Goal: Information Seeking & Learning: Learn about a topic

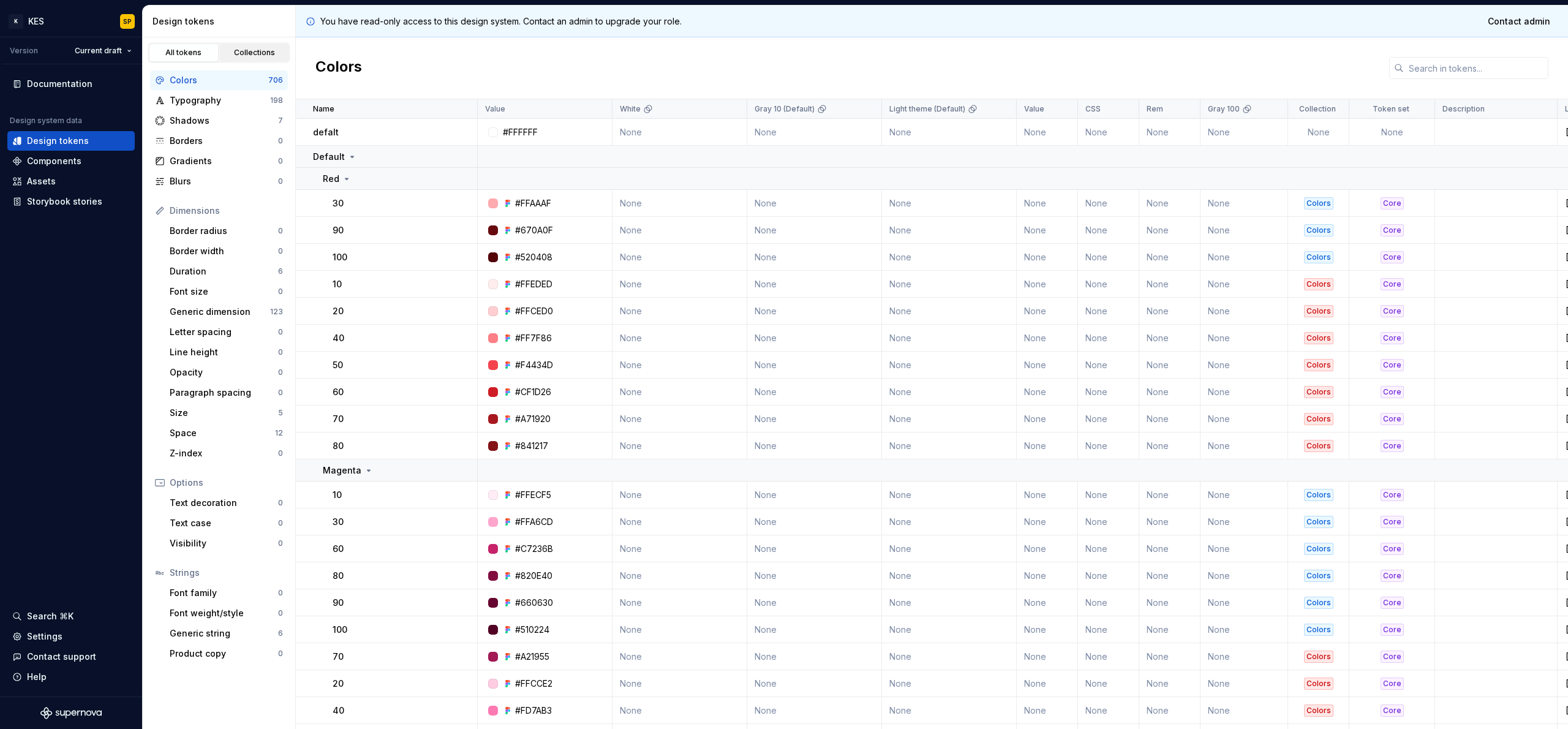
click at [243, 57] on div "Collections" at bounding box center [255, 52] width 61 height 10
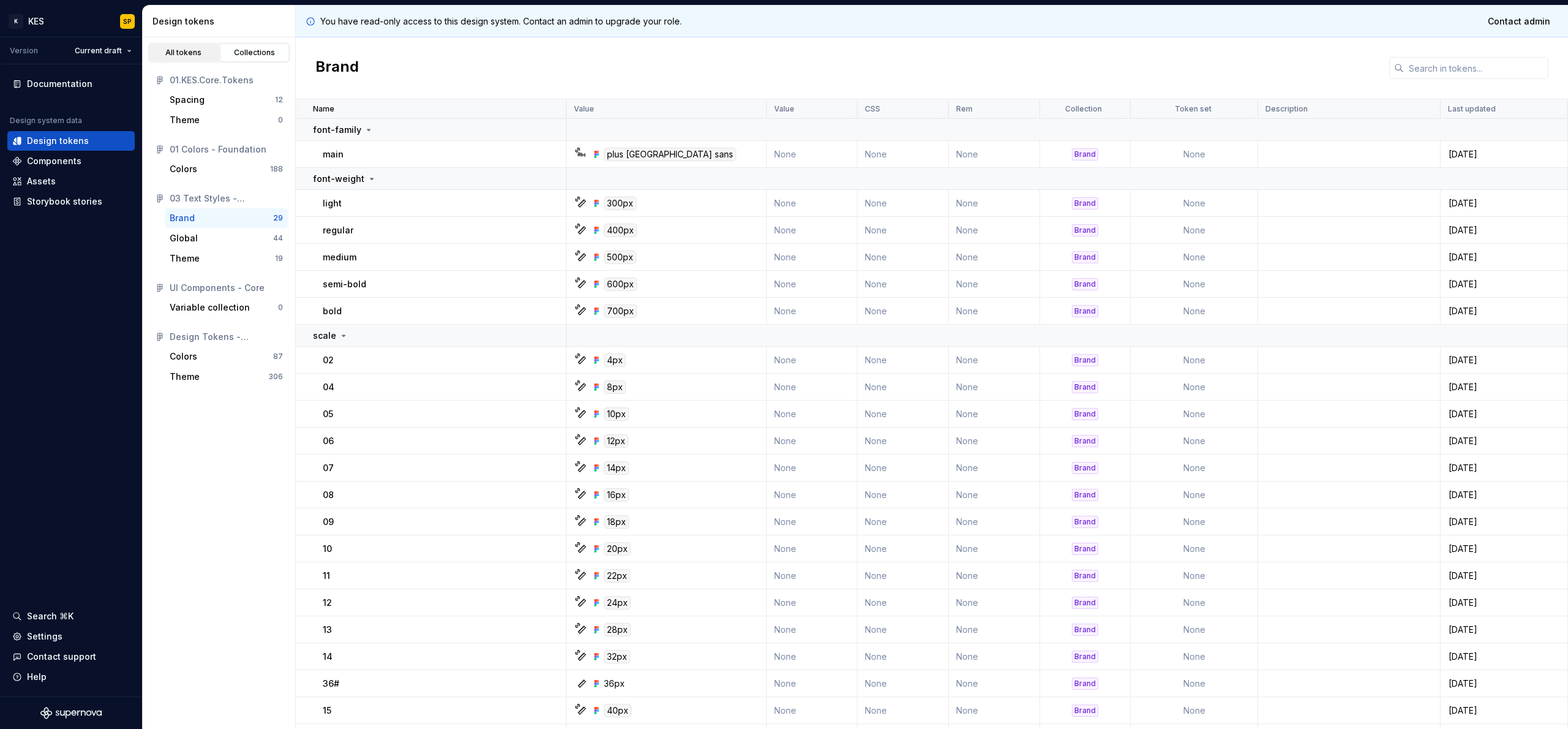
click at [183, 52] on div "All tokens" at bounding box center [184, 52] width 61 height 10
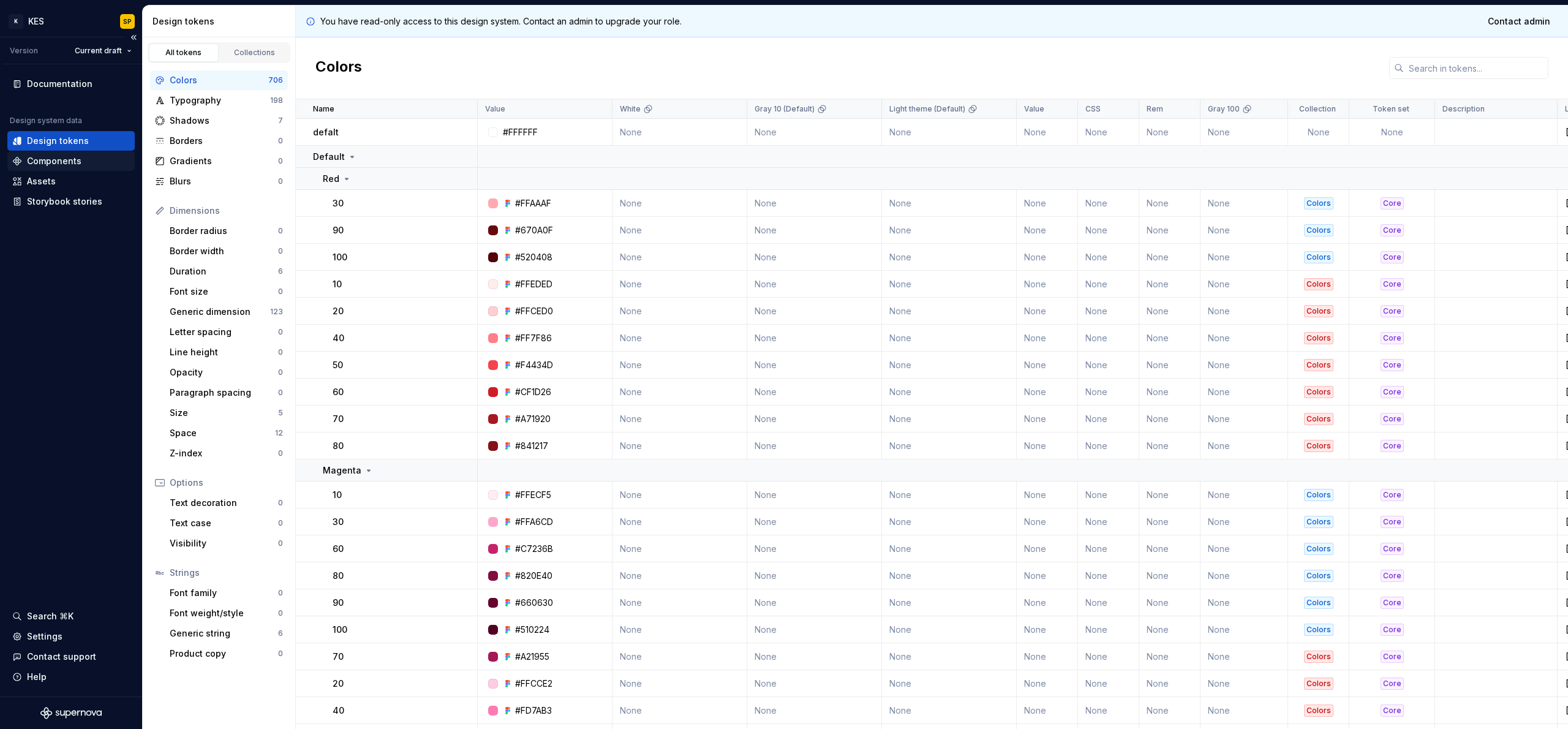
click at [79, 162] on div "Components" at bounding box center [71, 161] width 118 height 12
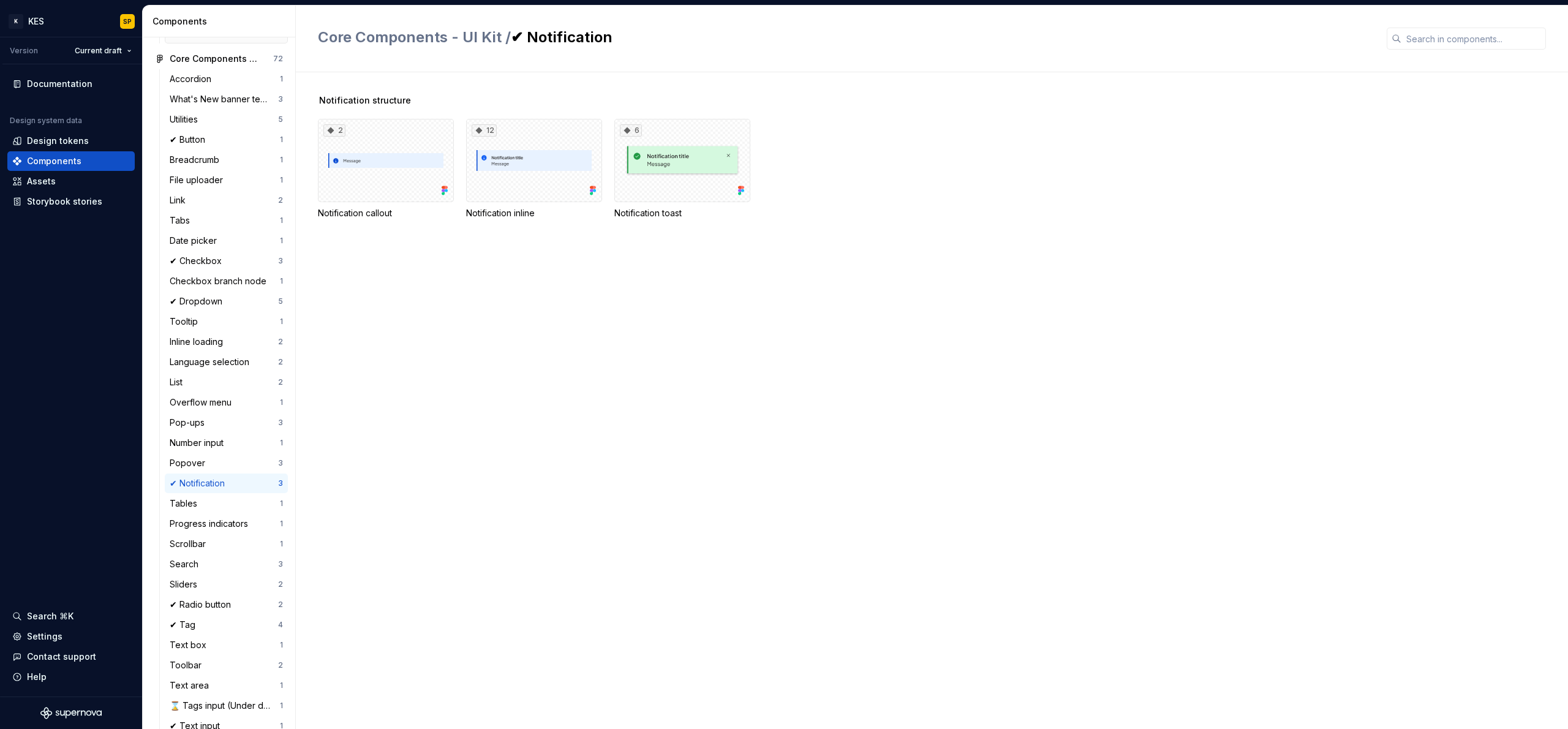
scroll to position [153, 0]
click at [208, 413] on div "Overflow menu 1" at bounding box center [226, 403] width 123 height 19
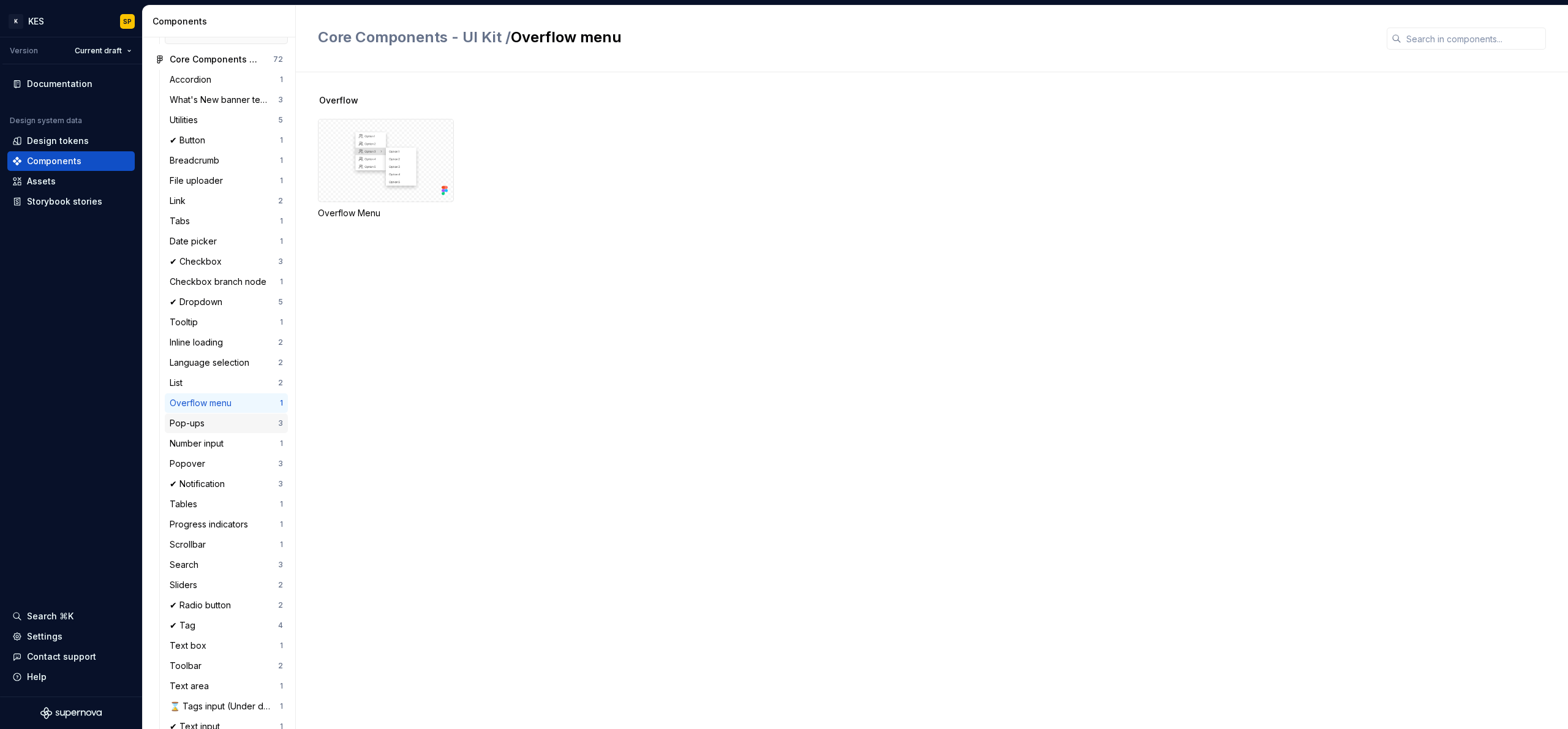
click at [205, 430] on div "Pop-ups" at bounding box center [189, 423] width 39 height 12
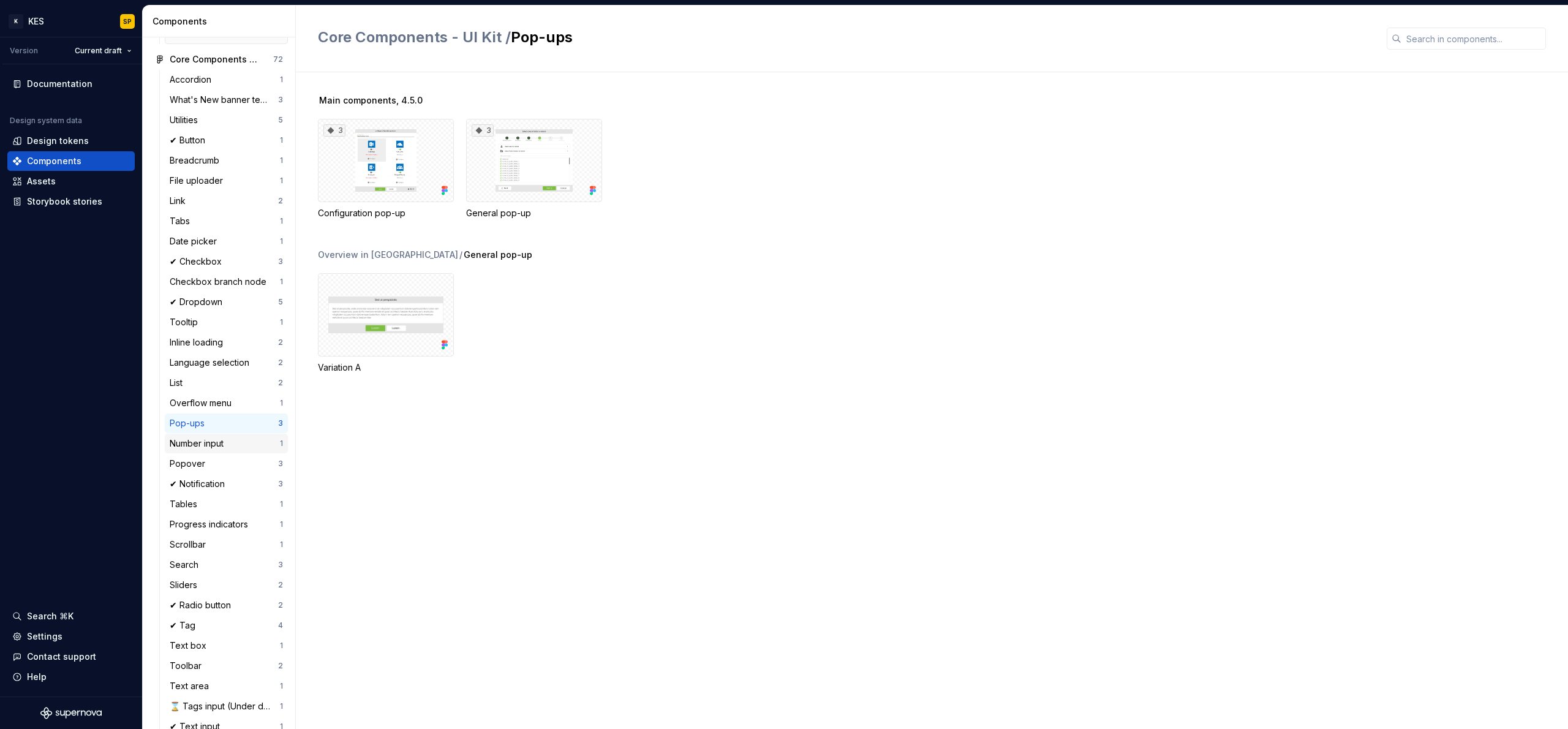
click at [202, 450] on div "Number input" at bounding box center [199, 443] width 59 height 12
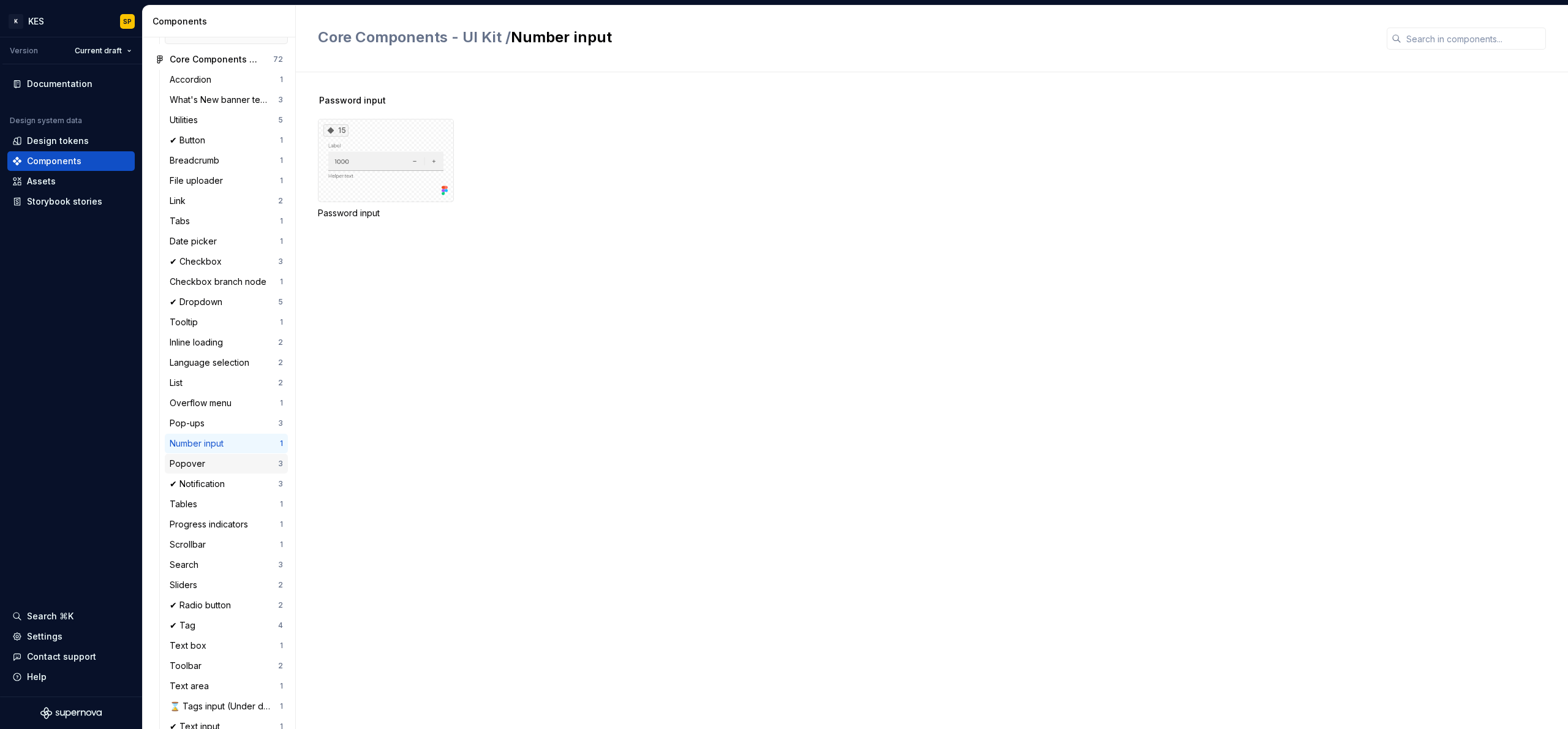
click at [199, 470] on div "Popover" at bounding box center [190, 464] width 40 height 12
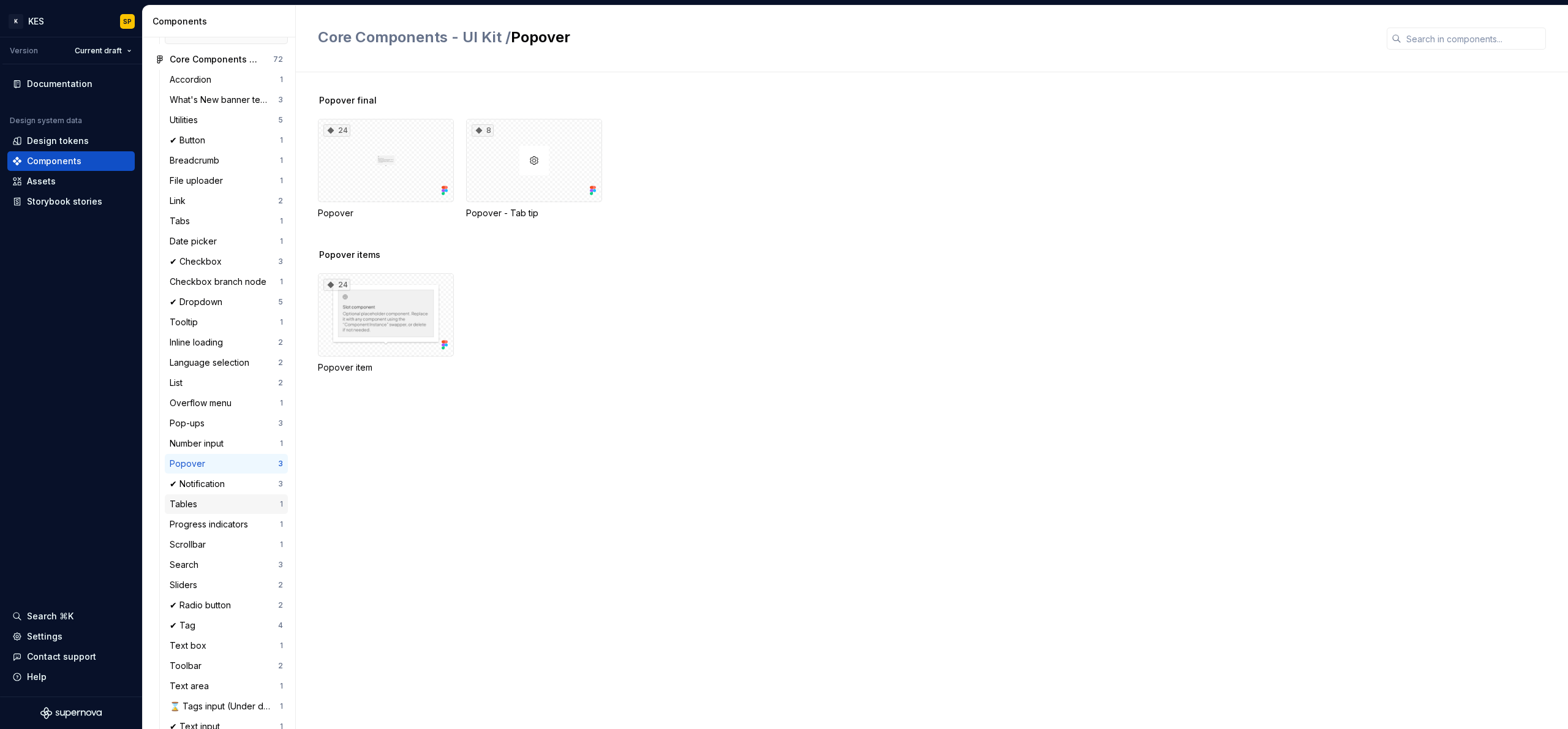
click at [211, 510] on div "Tables" at bounding box center [225, 504] width 110 height 12
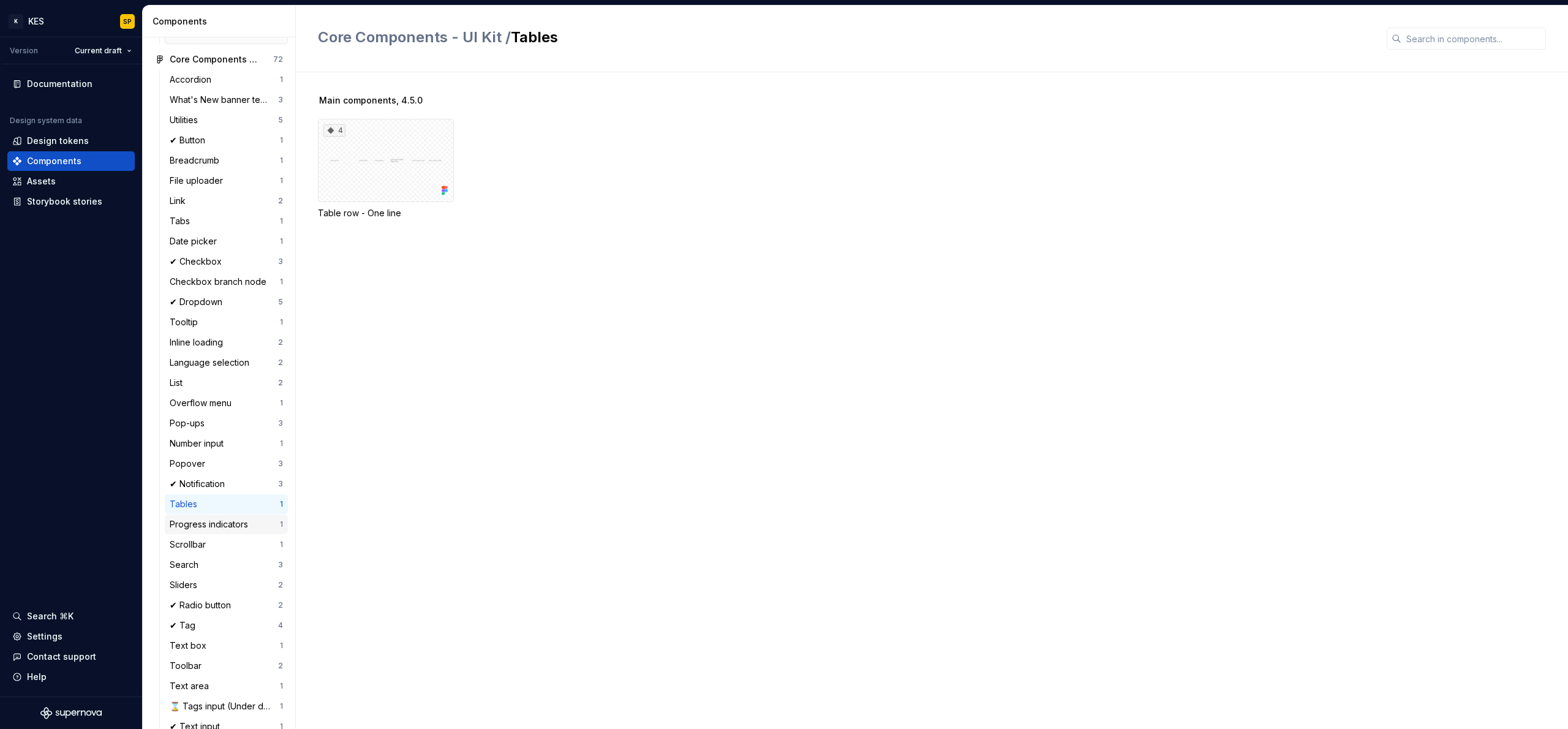
click at [209, 530] on div "Progress indicators" at bounding box center [211, 524] width 83 height 12
click at [207, 551] on div "Scrollbar" at bounding box center [190, 544] width 41 height 12
click at [203, 571] on div "Search" at bounding box center [224, 564] width 109 height 12
click at [215, 410] on div "Overflow menu" at bounding box center [203, 403] width 67 height 12
click at [216, 430] on div "Pop-ups" at bounding box center [224, 423] width 109 height 12
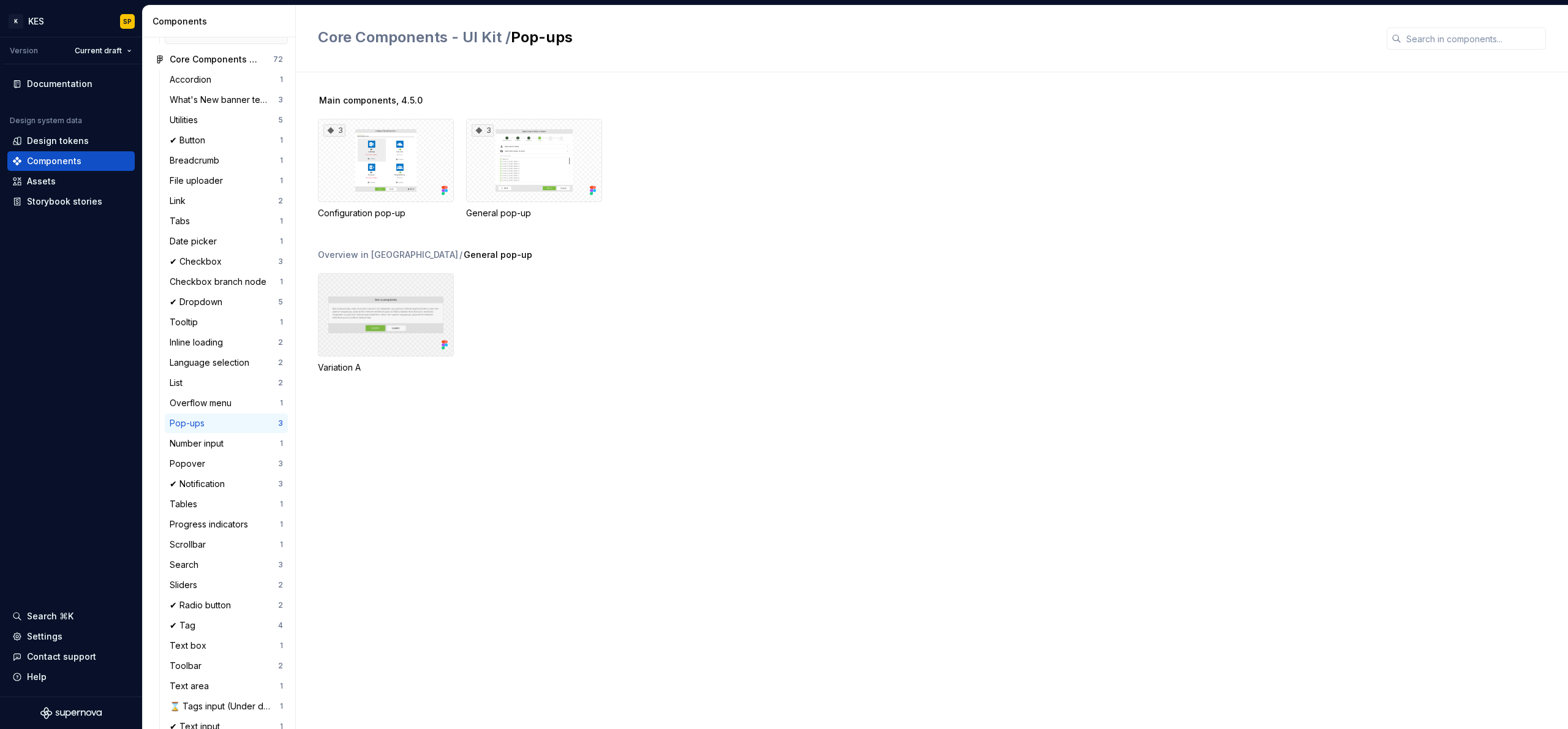
click at [385, 307] on div at bounding box center [386, 315] width 136 height 83
click at [1184, 129] on div at bounding box center [1186, 124] width 137 height 83
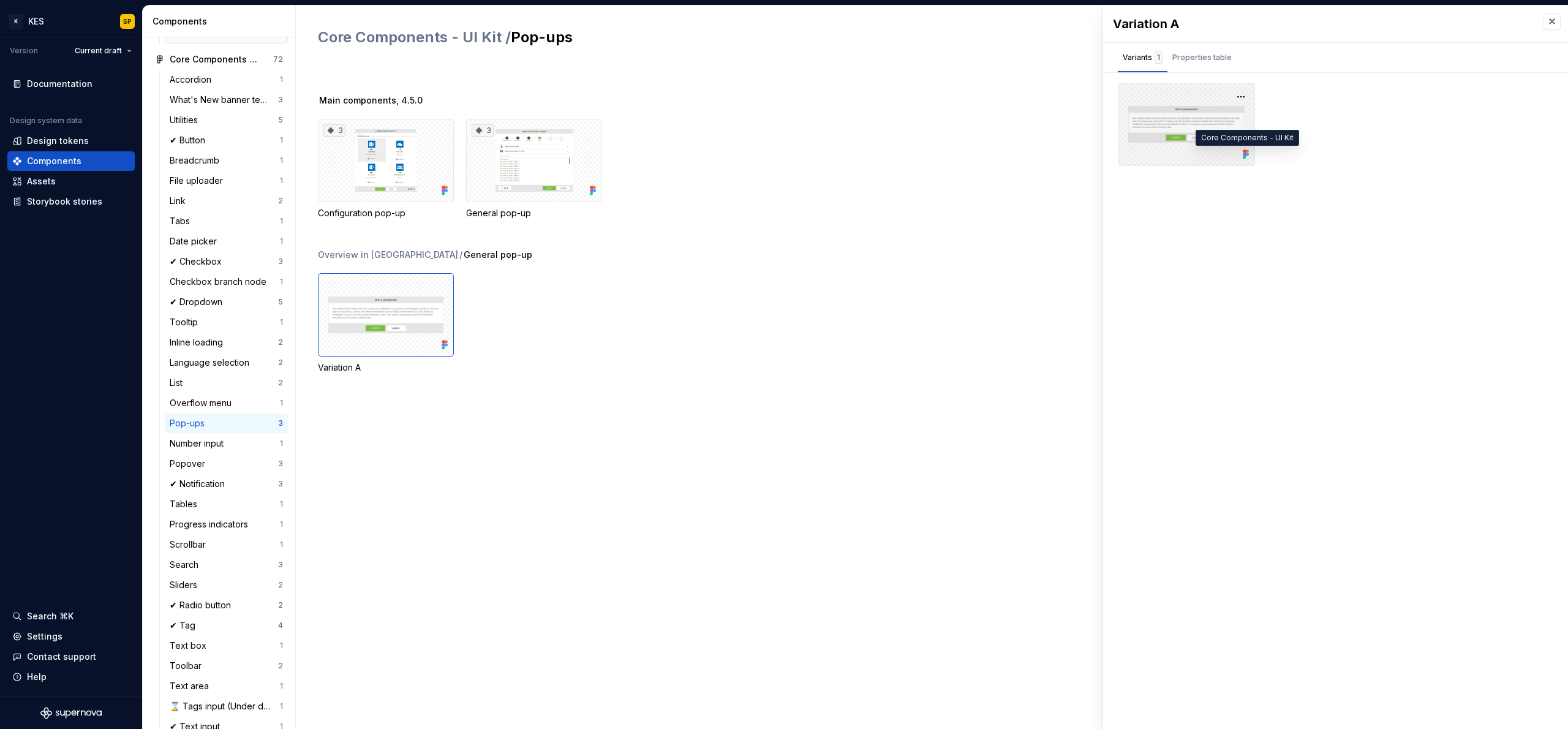
click at [1247, 155] on icon at bounding box center [1247, 155] width 3 height 3
click at [1238, 98] on button "button" at bounding box center [1240, 96] width 17 height 17
click at [1210, 121] on div "Open in [GEOGRAPHIC_DATA]" at bounding box center [1202, 133] width 80 height 36
